Goal: Task Accomplishment & Management: Manage account settings

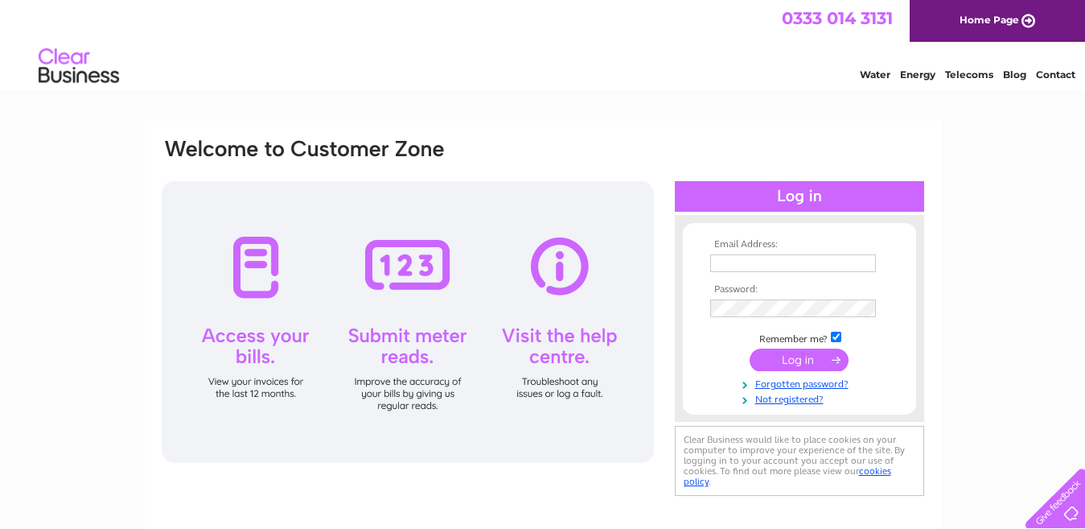
click at [823, 263] on input "text" at bounding box center [793, 263] width 166 height 18
type input "[EMAIL_ADDRESS][DOMAIN_NAME]"
click at [815, 365] on input "submit" at bounding box center [799, 361] width 99 height 23
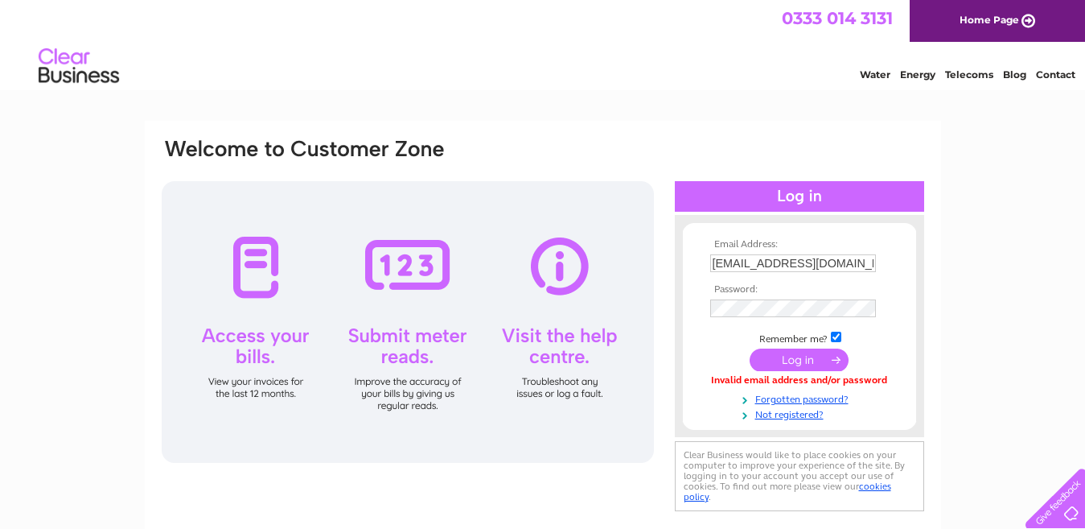
click at [829, 366] on input "submit" at bounding box center [799, 359] width 99 height 23
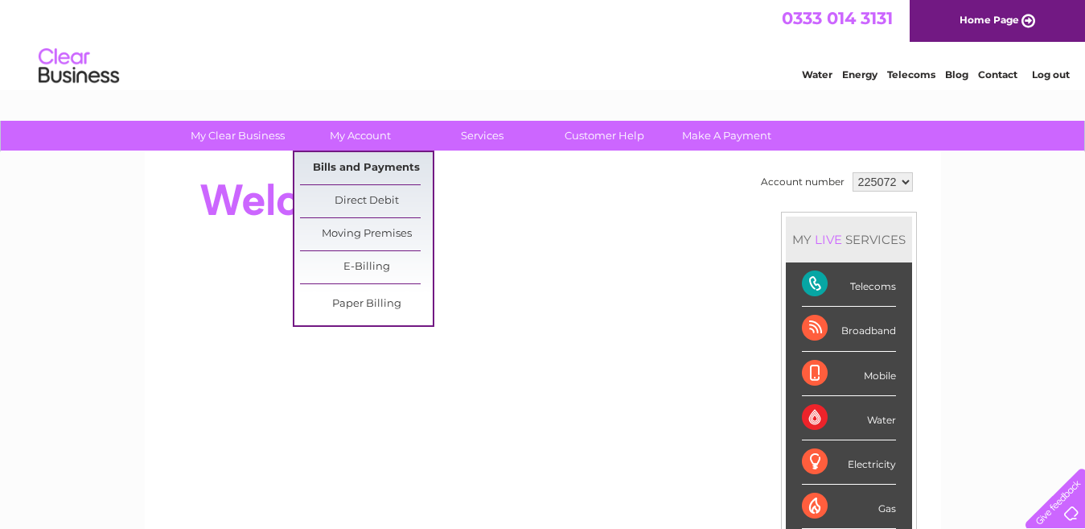
click at [360, 166] on link "Bills and Payments" at bounding box center [366, 168] width 133 height 32
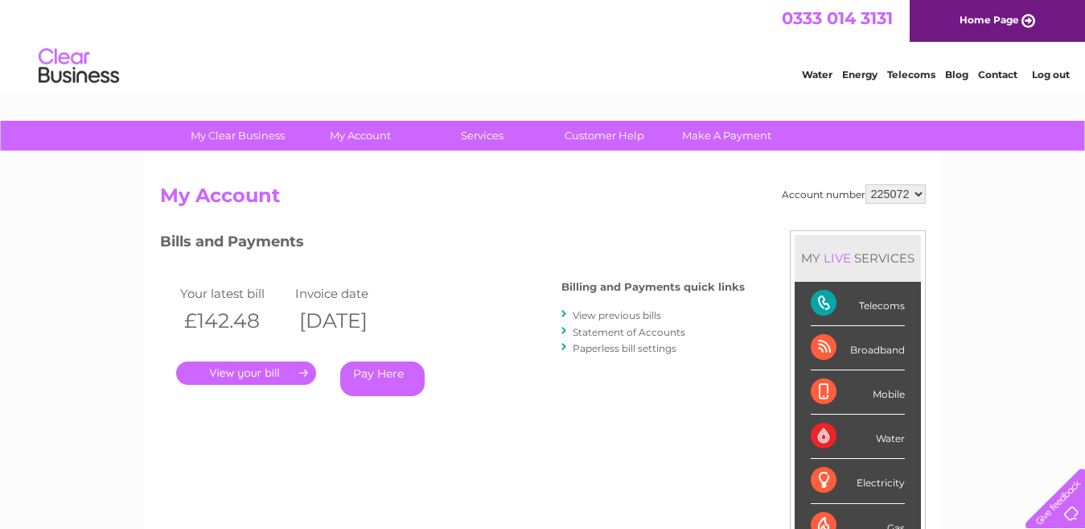
click at [261, 376] on link "." at bounding box center [246, 372] width 140 height 23
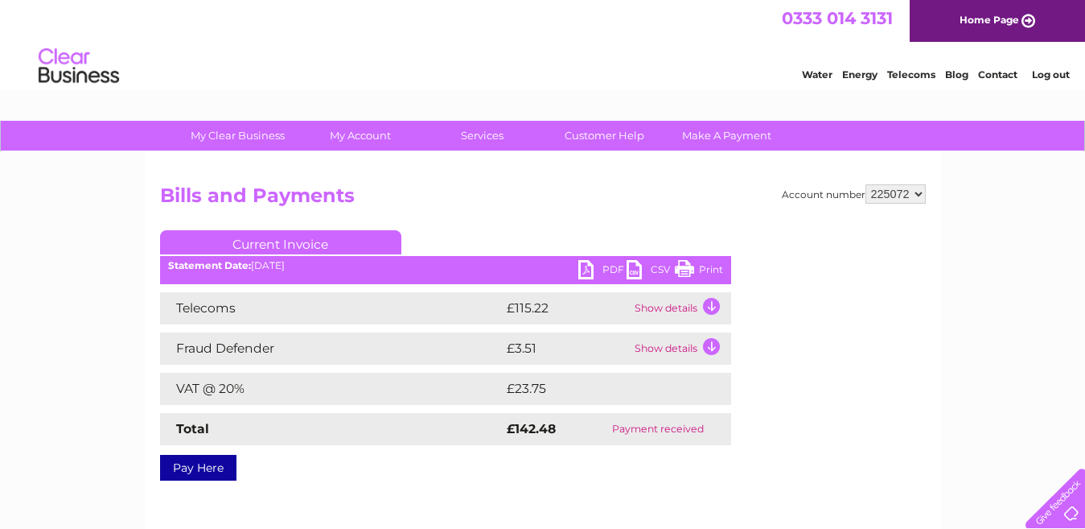
click at [587, 269] on link "PDF" at bounding box center [602, 271] width 48 height 23
